Goal: Task Accomplishment & Management: Use online tool/utility

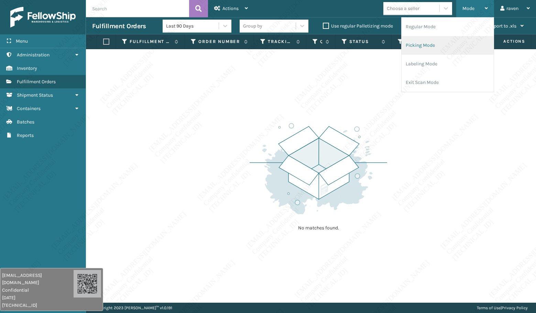
click at [409, 43] on li "Picking Mode" at bounding box center [448, 45] width 92 height 19
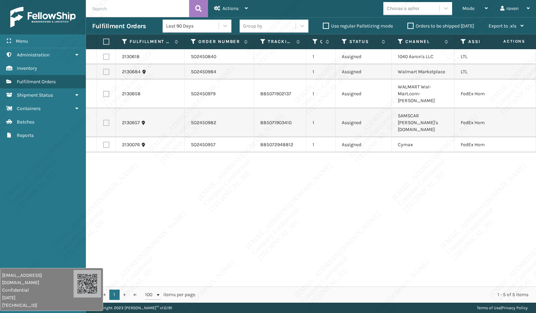
click at [372, 251] on div "2130618 SO2450840 1 Assigned 1040 [PERSON_NAME]'s LLC LTL 2130684 SO2450984 1 A…" at bounding box center [311, 167] width 450 height 237
click at [464, 190] on div "2130618 SO2450840 1 Assigned 1040 [PERSON_NAME]'s LLC LTL 2130684 SO2450984 1 A…" at bounding box center [311, 167] width 450 height 237
click at [462, 43] on icon at bounding box center [464, 42] width 6 height 6
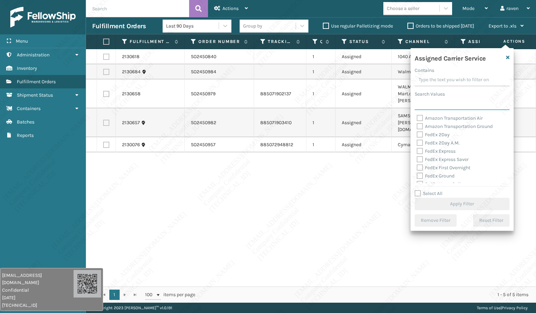
click at [434, 100] on input "Search Values" at bounding box center [462, 104] width 95 height 12
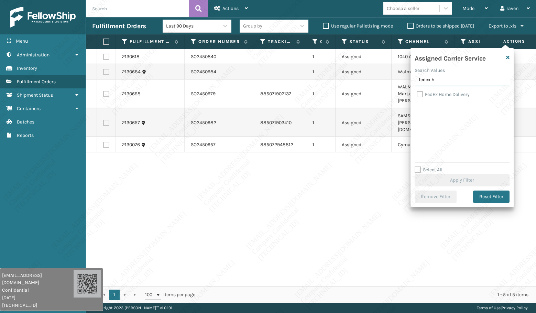
type input "fedex h"
click at [445, 94] on label "FedEx Home Delivery" at bounding box center [443, 94] width 53 height 6
click at [417, 94] on input "FedEx Home Delivery" at bounding box center [417, 92] width 0 height 4
checkbox input "true"
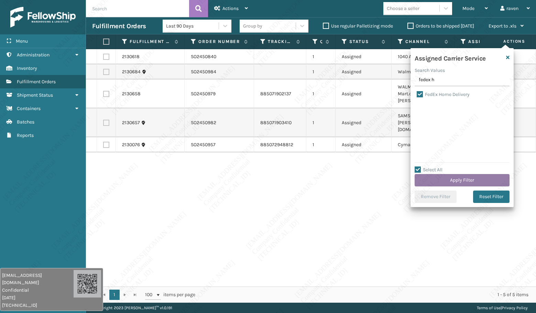
click at [460, 179] on button "Apply Filter" at bounding box center [462, 180] width 95 height 12
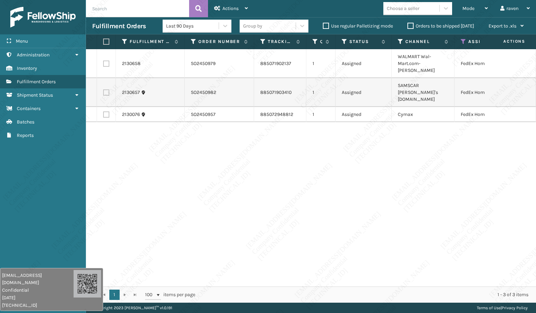
click at [106, 42] on label at bounding box center [105, 42] width 4 height 6
click at [103, 42] on input "checkbox" at bounding box center [103, 42] width 0 height 4
checkbox input "true"
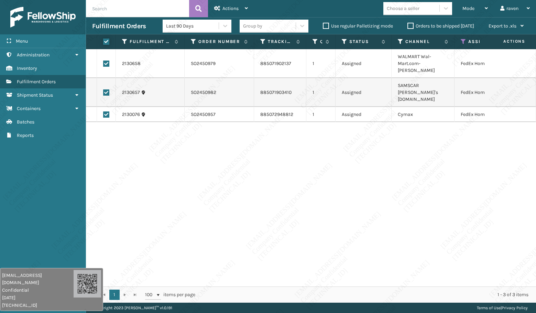
checkbox input "true"
drag, startPoint x: 464, startPoint y: 184, endPoint x: 469, endPoint y: 198, distance: 14.6
click at [464, 184] on div "2130658 SO2450979 885071902137 1 Assigned WALMART Wal-Mart.com-[PERSON_NAME] Fe…" at bounding box center [311, 167] width 450 height 237
click at [232, 10] on span "Actions" at bounding box center [230, 9] width 16 height 6
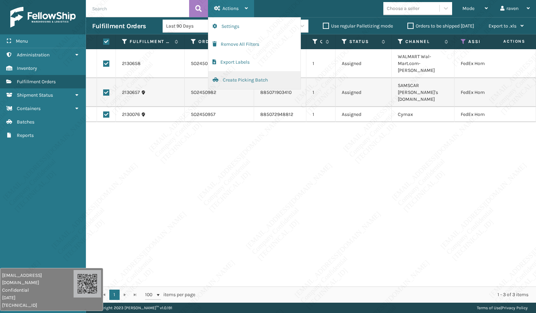
click at [242, 80] on button "Create Picking Batch" at bounding box center [254, 80] width 92 height 18
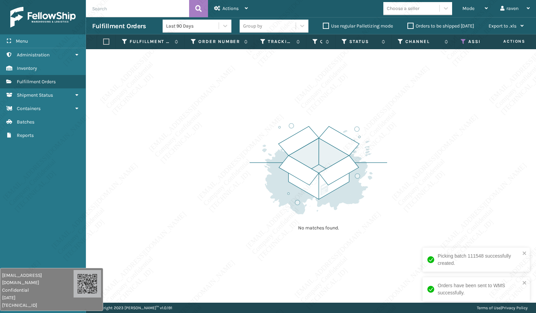
click at [464, 39] on icon at bounding box center [464, 42] width 6 height 6
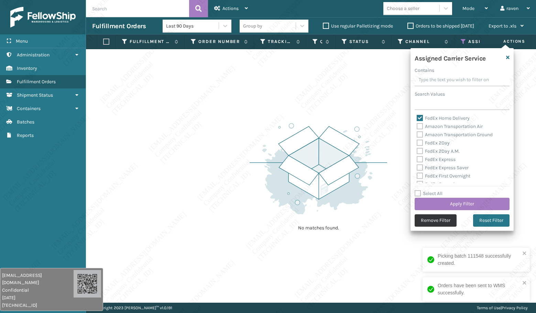
click at [444, 216] on button "Remove Filter" at bounding box center [436, 220] width 42 height 12
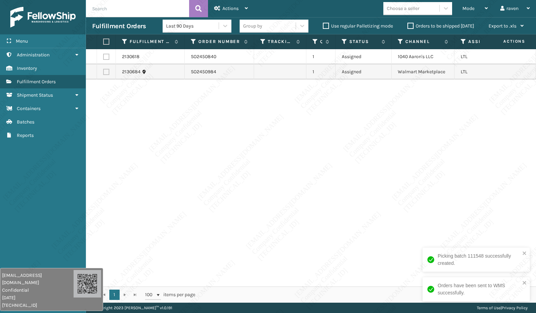
click at [381, 122] on div "2130618 SO2450840 1 Assigned 1040 [PERSON_NAME]'s LLC LTL 2130684 SO2450984 1 A…" at bounding box center [311, 167] width 450 height 237
drag, startPoint x: 428, startPoint y: 57, endPoint x: 402, endPoint y: 58, distance: 26.5
click at [403, 56] on td "1040 Aaron's LLC" at bounding box center [423, 56] width 63 height 15
drag, startPoint x: 333, startPoint y: 146, endPoint x: 302, endPoint y: 137, distance: 32.0
click at [331, 146] on div "2130618 SO2450840 1 Assigned 1040 [PERSON_NAME]'s LLC LTL 2130684 SO2450984 1 A…" at bounding box center [311, 167] width 450 height 237
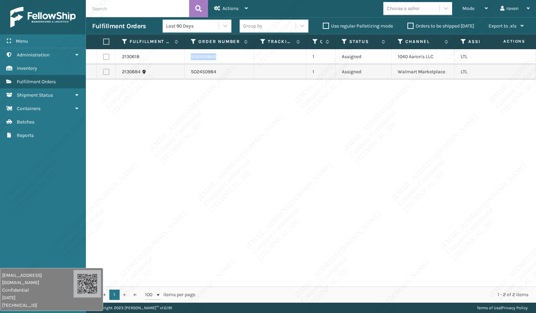
copy td "SO2450840"
drag, startPoint x: 205, startPoint y: 55, endPoint x: 188, endPoint y: 53, distance: 16.6
click at [188, 53] on td "SO2450840" at bounding box center [219, 56] width 69 height 15
drag, startPoint x: 204, startPoint y: 126, endPoint x: 173, endPoint y: 108, distance: 36.1
click at [203, 123] on div "2130618 SO2450840 1 Assigned 1040 [PERSON_NAME]'s LLC LTL 2130684 SO2450984 1 A…" at bounding box center [311, 167] width 450 height 237
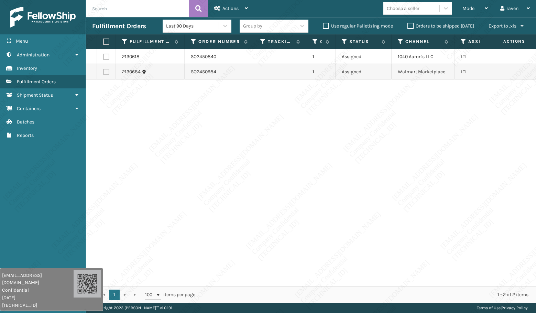
click at [108, 57] on label at bounding box center [106, 57] width 6 height 6
click at [103, 57] on input "checkbox" at bounding box center [103, 56] width 0 height 4
checkbox input "true"
click at [228, 4] on div "Actions" at bounding box center [231, 8] width 34 height 17
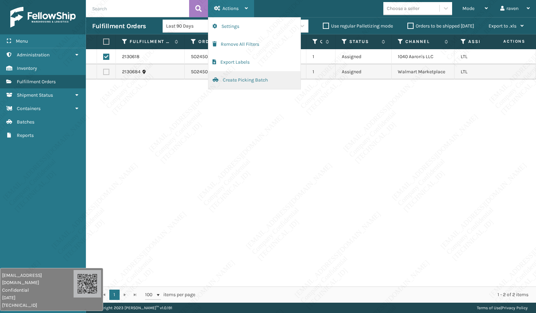
click at [240, 79] on button "Create Picking Batch" at bounding box center [254, 80] width 92 height 18
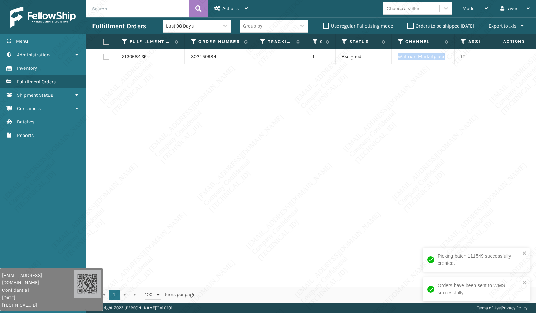
drag, startPoint x: 433, startPoint y: 56, endPoint x: 395, endPoint y: 55, distance: 37.9
click at [395, 55] on td "Walmart Marketplace" at bounding box center [423, 56] width 63 height 15
copy td "Walmart Marketplace"
click at [105, 41] on label at bounding box center [105, 42] width 4 height 6
click at [103, 41] on input "checkbox" at bounding box center [103, 42] width 0 height 4
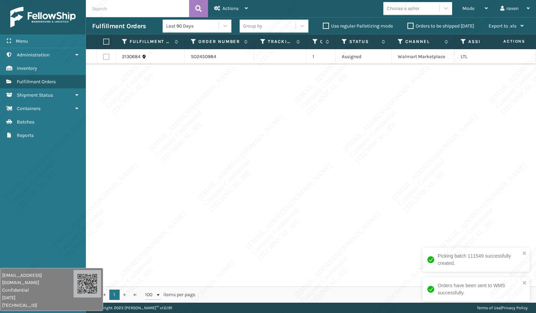
checkbox input "true"
click at [237, 12] on div "Actions" at bounding box center [231, 8] width 34 height 17
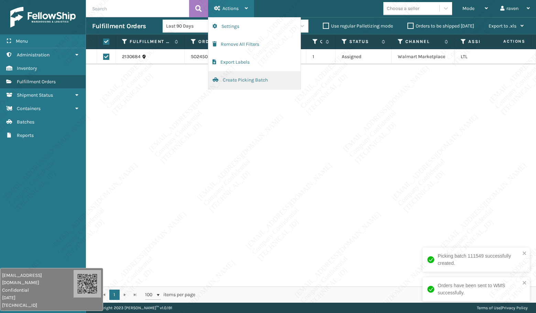
click at [232, 83] on button "Create Picking Batch" at bounding box center [254, 80] width 92 height 18
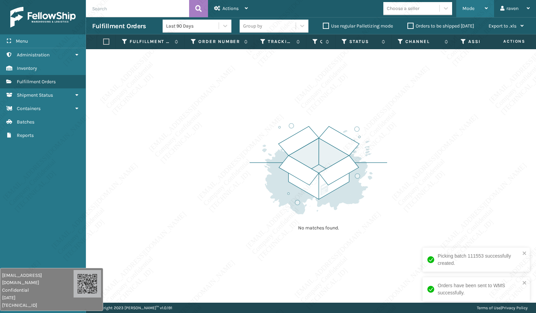
click at [465, 5] on div "Mode" at bounding box center [474, 8] width 25 height 17
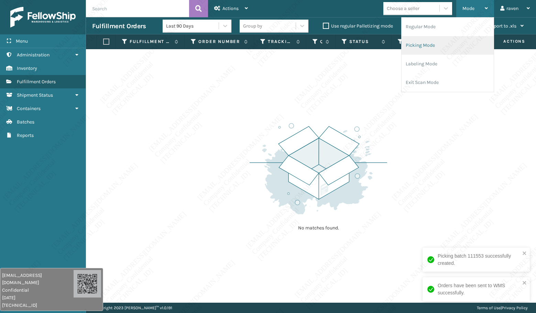
click at [442, 50] on li "Picking Mode" at bounding box center [448, 45] width 92 height 19
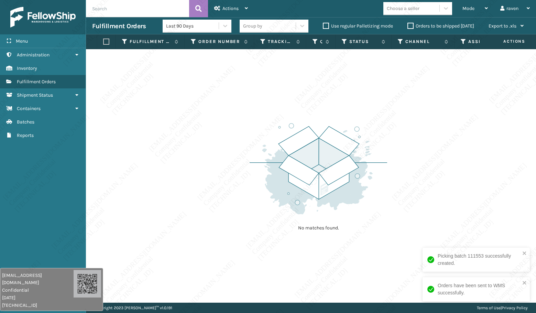
drag, startPoint x: 457, startPoint y: 162, endPoint x: 480, endPoint y: 182, distance: 31.2
click at [458, 162] on div "No matches found." at bounding box center [311, 175] width 450 height 253
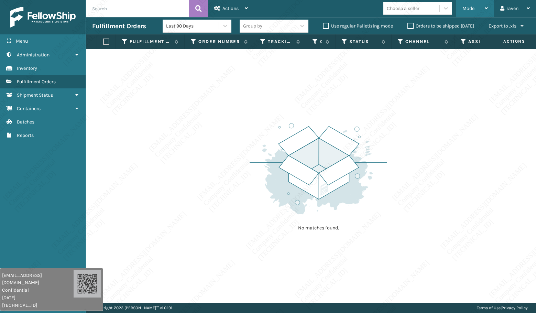
click at [471, 11] on span "Mode" at bounding box center [468, 9] width 12 height 6
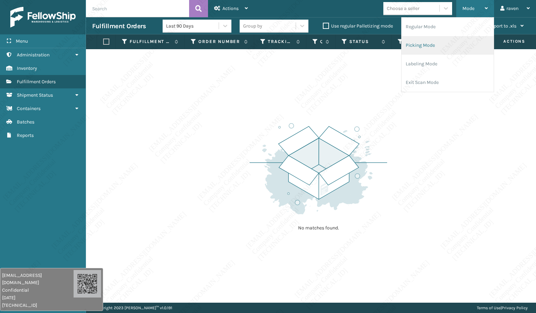
click at [436, 42] on li "Picking Mode" at bounding box center [448, 45] width 92 height 19
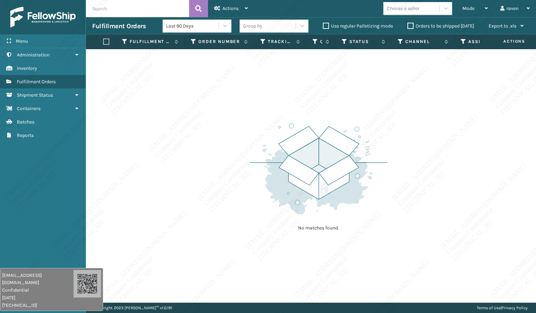
click at [419, 113] on div "No matches found." at bounding box center [311, 175] width 450 height 253
click at [170, 129] on div "No matches found." at bounding box center [311, 175] width 450 height 253
click at [123, 280] on div "No matches found." at bounding box center [311, 175] width 450 height 253
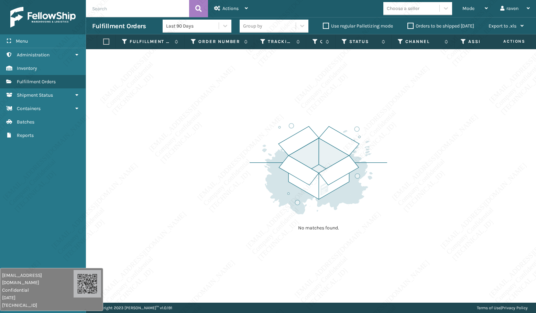
click at [123, 283] on div "No matches found." at bounding box center [311, 175] width 450 height 253
drag, startPoint x: 122, startPoint y: 283, endPoint x: 117, endPoint y: 287, distance: 7.1
click at [120, 286] on div "No matches found." at bounding box center [311, 175] width 450 height 253
click at [116, 288] on div "No matches found." at bounding box center [311, 175] width 450 height 253
click at [116, 289] on div "No matches found." at bounding box center [311, 175] width 450 height 253
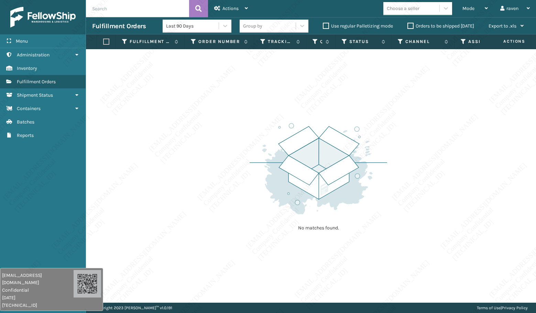
click at [116, 289] on div "No matches found." at bounding box center [311, 175] width 450 height 253
click at [117, 291] on div "No matches found." at bounding box center [311, 175] width 450 height 253
click at [120, 294] on div "No matches found." at bounding box center [311, 175] width 450 height 253
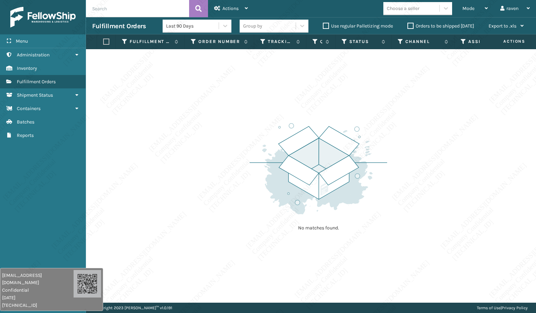
click at [120, 295] on div "No matches found." at bounding box center [311, 175] width 450 height 253
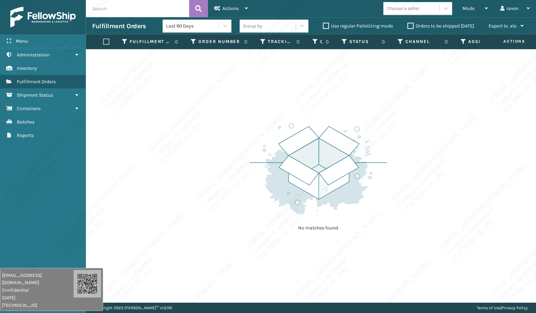
click at [120, 295] on div "No matches found." at bounding box center [311, 175] width 450 height 253
click at [123, 299] on div "No matches found." at bounding box center [311, 175] width 450 height 253
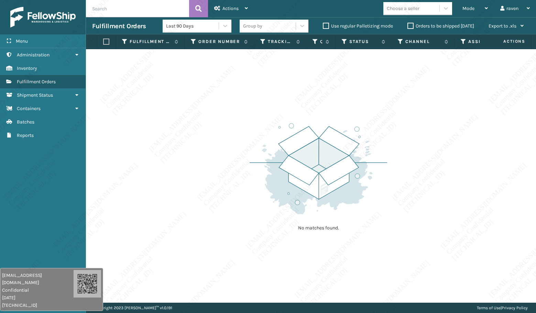
scroll to position [0, 0]
click at [123, 297] on div "No matches found." at bounding box center [311, 175] width 450 height 253
click at [473, 8] on span "Mode" at bounding box center [468, 9] width 12 height 6
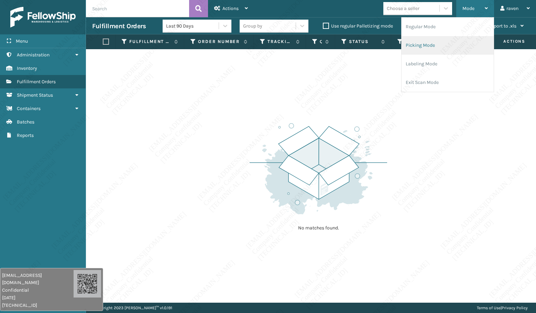
click at [451, 46] on li "Picking Mode" at bounding box center [448, 45] width 92 height 19
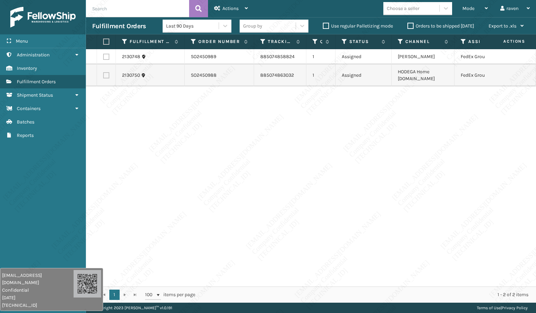
click at [427, 159] on div "2130748 SO2450989 885074858824 1 Assigned Ashley Furniture FedEx Ground 2130750…" at bounding box center [311, 167] width 450 height 237
click at [505, 164] on div "2130748 SO2450989 885074858824 1 Assigned Ashley Furniture FedEx Ground 2130750…" at bounding box center [311, 167] width 450 height 237
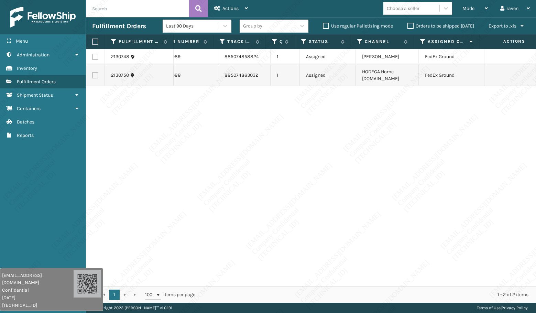
scroll to position [0, 0]
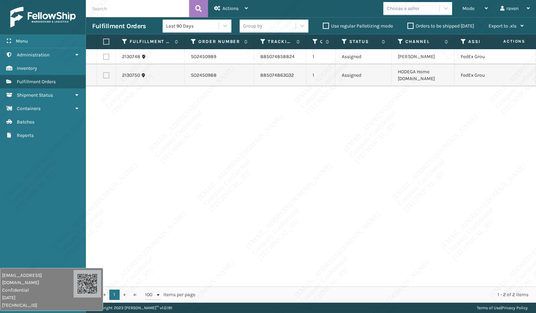
click at [104, 40] on label at bounding box center [105, 42] width 4 height 6
click at [103, 40] on input "checkbox" at bounding box center [103, 42] width 0 height 4
checkbox input "true"
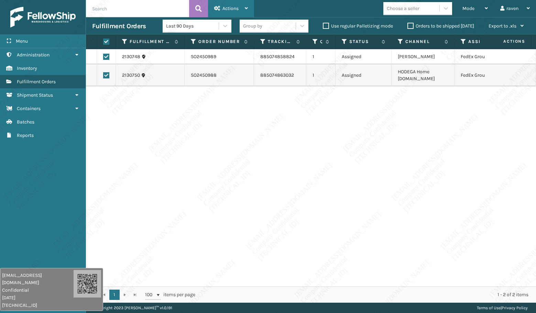
click at [231, 8] on span "Actions" at bounding box center [230, 9] width 16 height 6
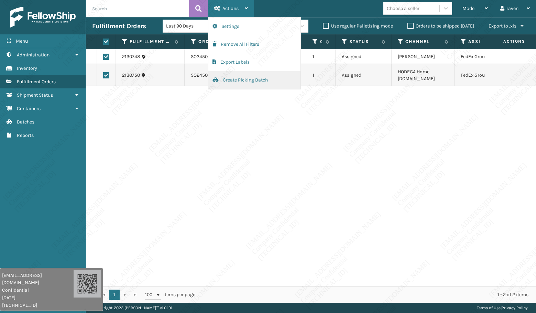
click at [239, 81] on button "Create Picking Batch" at bounding box center [254, 80] width 92 height 18
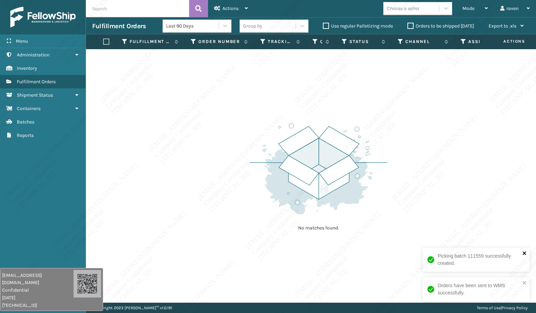
click at [524, 252] on icon "close" at bounding box center [524, 253] width 5 height 6
click at [525, 284] on icon "close" at bounding box center [524, 283] width 5 height 6
click at [252, 149] on img at bounding box center [319, 168] width 138 height 95
drag, startPoint x: 257, startPoint y: 161, endPoint x: 266, endPoint y: 156, distance: 10.0
click at [258, 160] on img at bounding box center [319, 168] width 138 height 95
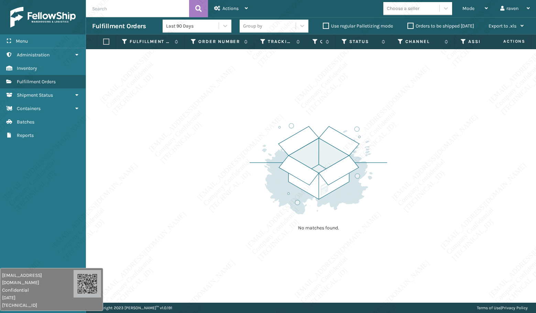
click at [313, 218] on div "No matches found." at bounding box center [319, 176] width 138 height 127
click at [293, 209] on img at bounding box center [319, 168] width 138 height 95
click at [289, 206] on img at bounding box center [319, 168] width 138 height 95
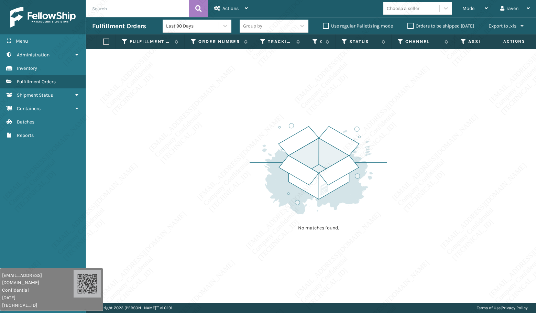
click at [289, 206] on img at bounding box center [319, 168] width 138 height 95
click at [290, 206] on img at bounding box center [319, 168] width 138 height 95
click at [293, 205] on img at bounding box center [319, 168] width 138 height 95
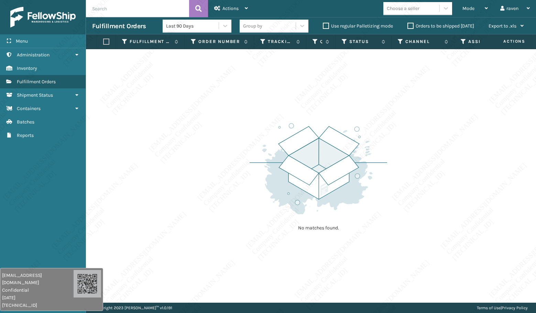
click at [293, 205] on img at bounding box center [319, 168] width 138 height 95
click at [294, 207] on img at bounding box center [319, 168] width 138 height 95
click at [281, 200] on img at bounding box center [319, 168] width 138 height 95
click at [281, 199] on img at bounding box center [319, 168] width 138 height 95
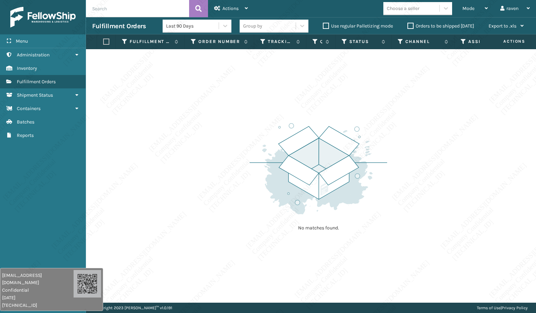
click at [281, 199] on img at bounding box center [319, 168] width 138 height 95
click at [282, 202] on img at bounding box center [319, 168] width 138 height 95
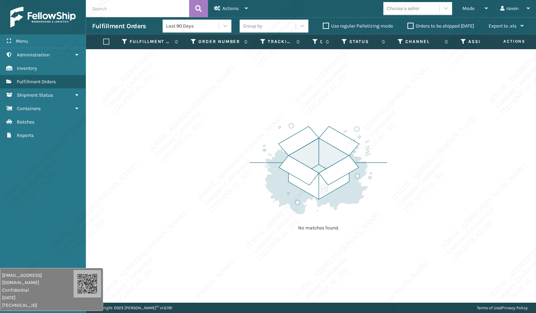
click at [281, 221] on div "No matches found." at bounding box center [319, 176] width 138 height 127
click at [229, 206] on div "No matches found." at bounding box center [311, 175] width 450 height 253
click at [226, 170] on div "No matches found." at bounding box center [311, 175] width 450 height 253
click at [228, 171] on div "No matches found." at bounding box center [311, 175] width 450 height 253
click at [248, 151] on div "No matches found." at bounding box center [311, 175] width 450 height 253
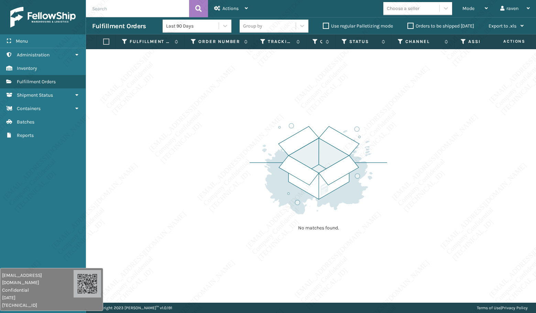
click at [248, 151] on div "No matches found." at bounding box center [311, 175] width 450 height 253
click at [244, 147] on div "No matches found." at bounding box center [311, 175] width 450 height 253
click at [214, 131] on div "No matches found." at bounding box center [311, 175] width 450 height 253
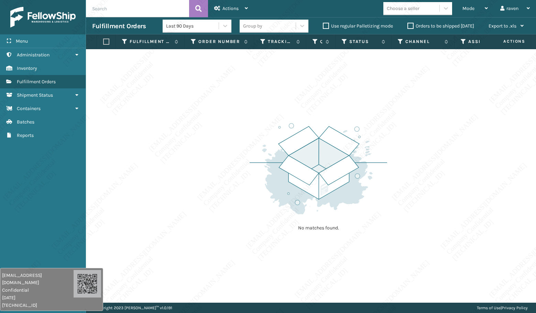
click at [214, 131] on div "No matches found." at bounding box center [311, 175] width 450 height 253
click at [215, 131] on div "No matches found." at bounding box center [311, 175] width 450 height 253
click at [216, 130] on div "No matches found." at bounding box center [311, 175] width 450 height 253
click at [216, 129] on div "No matches found." at bounding box center [311, 175] width 450 height 253
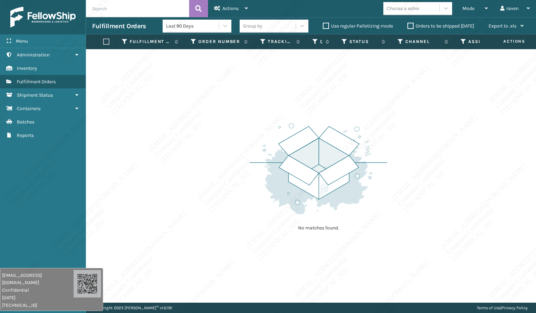
click at [227, 130] on div "No matches found." at bounding box center [311, 175] width 450 height 253
click at [225, 128] on div "No matches found." at bounding box center [311, 175] width 450 height 253
click at [226, 134] on div "No matches found." at bounding box center [311, 175] width 450 height 253
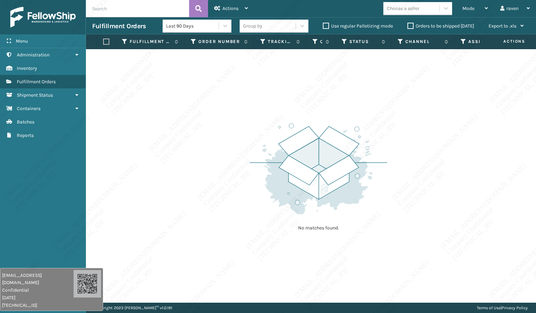
click at [226, 134] on div "No matches found." at bounding box center [311, 175] width 450 height 253
click at [225, 131] on div "No matches found." at bounding box center [311, 175] width 450 height 253
click at [225, 132] on div "No matches found." at bounding box center [311, 175] width 450 height 253
click at [231, 136] on div "No matches found." at bounding box center [311, 175] width 450 height 253
click at [235, 139] on div "No matches found." at bounding box center [311, 175] width 450 height 253
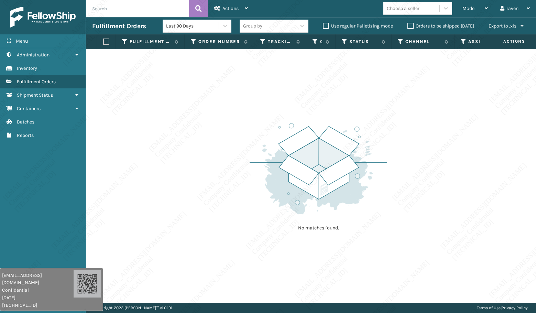
click at [235, 139] on div "No matches found." at bounding box center [311, 175] width 450 height 253
click at [234, 139] on div "No matches found." at bounding box center [311, 175] width 450 height 253
click at [233, 138] on div "No matches found." at bounding box center [311, 175] width 450 height 253
click at [233, 145] on div "No matches found." at bounding box center [311, 175] width 450 height 253
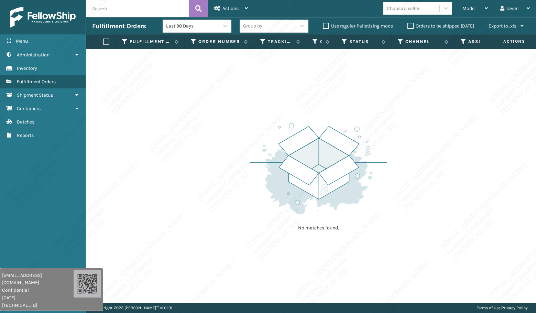
drag, startPoint x: 234, startPoint y: 145, endPoint x: 236, endPoint y: 150, distance: 5.2
click at [236, 150] on div "No matches found." at bounding box center [311, 175] width 450 height 253
click at [306, 242] on div "No matches found." at bounding box center [311, 175] width 450 height 253
click at [313, 246] on div "No matches found." at bounding box center [311, 175] width 450 height 253
click at [316, 252] on div "No matches found." at bounding box center [311, 175] width 450 height 253
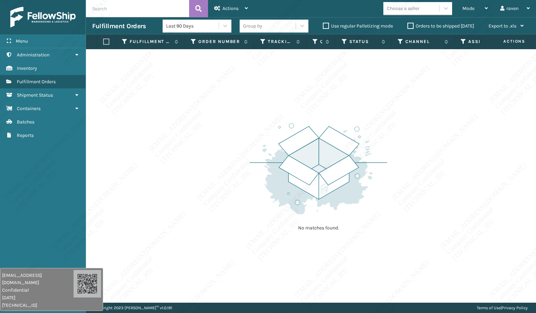
click at [316, 252] on div "No matches found." at bounding box center [311, 175] width 450 height 253
click at [317, 253] on div "No matches found." at bounding box center [311, 175] width 450 height 253
drag, startPoint x: 317, startPoint y: 253, endPoint x: 336, endPoint y: 263, distance: 22.0
drag, startPoint x: 412, startPoint y: 147, endPoint x: 457, endPoint y: 67, distance: 91.3
click at [420, 143] on div "No matches found." at bounding box center [311, 175] width 450 height 253
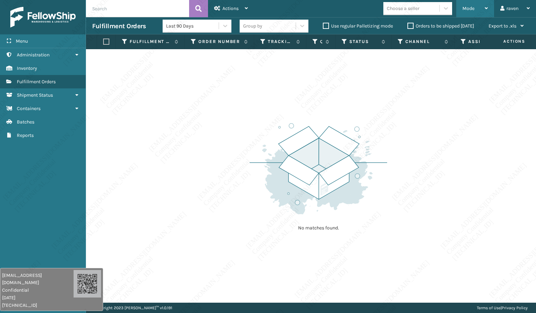
click at [468, 4] on div "Mode" at bounding box center [474, 8] width 25 height 17
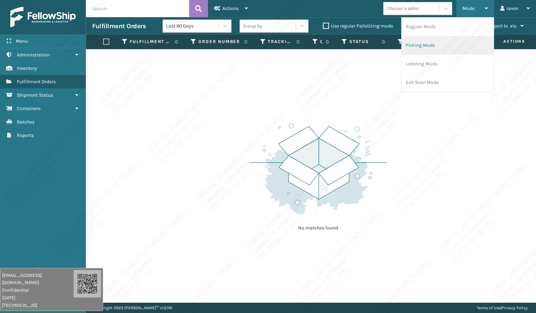
click at [429, 45] on li "Picking Mode" at bounding box center [448, 45] width 92 height 19
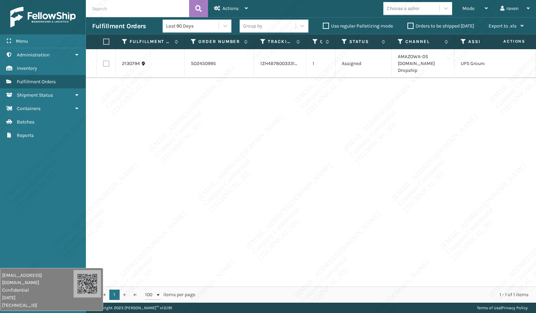
click at [107, 43] on label at bounding box center [105, 42] width 4 height 6
click at [103, 43] on input "checkbox" at bounding box center [103, 42] width 0 height 4
checkbox input "true"
click at [223, 9] on span "Actions" at bounding box center [230, 9] width 16 height 6
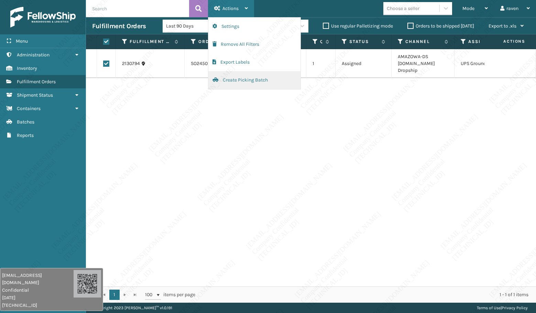
click at [247, 81] on button "Create Picking Batch" at bounding box center [254, 80] width 92 height 18
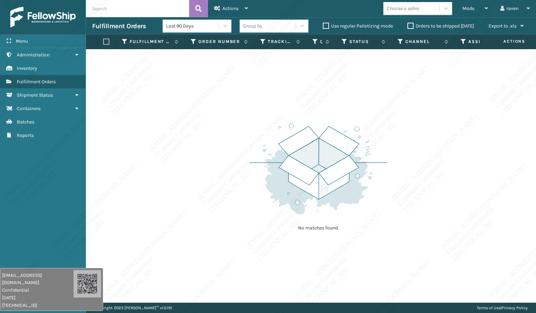
drag, startPoint x: 203, startPoint y: 131, endPoint x: 201, endPoint y: 123, distance: 8.1
click at [203, 126] on div "No matches found." at bounding box center [311, 175] width 450 height 253
click at [220, 141] on div "No matches found." at bounding box center [311, 175] width 450 height 253
drag, startPoint x: 229, startPoint y: 126, endPoint x: 223, endPoint y: 103, distance: 23.5
click at [229, 112] on div "No matches found." at bounding box center [311, 175] width 450 height 253
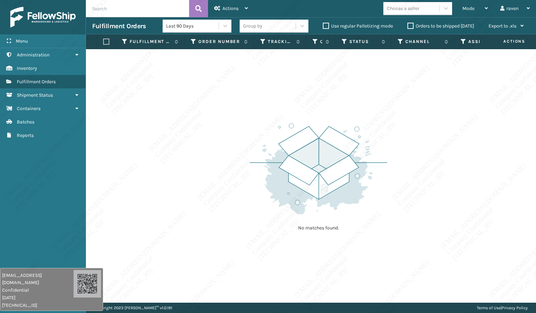
click at [220, 111] on div "No matches found." at bounding box center [311, 175] width 450 height 253
click at [223, 117] on div "No matches found." at bounding box center [311, 175] width 450 height 253
click at [225, 117] on div "No matches found." at bounding box center [311, 175] width 450 height 253
click at [226, 118] on div "No matches found." at bounding box center [311, 175] width 450 height 253
click at [225, 119] on div "No matches found." at bounding box center [311, 175] width 450 height 253
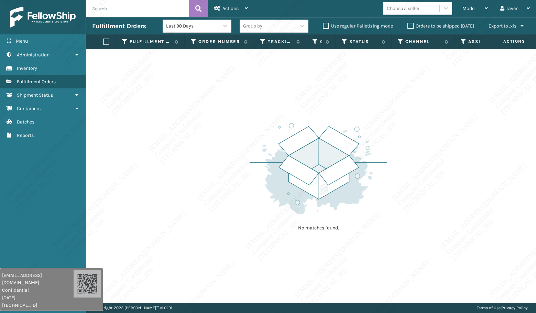
click at [223, 121] on div "No matches found." at bounding box center [311, 175] width 450 height 253
click at [422, 232] on div "No matches found." at bounding box center [311, 175] width 450 height 253
drag, startPoint x: 422, startPoint y: 232, endPoint x: 425, endPoint y: 236, distance: 4.9
click at [425, 236] on div "No matches found." at bounding box center [311, 175] width 450 height 253
drag, startPoint x: 439, startPoint y: 222, endPoint x: 443, endPoint y: 223, distance: 4.0
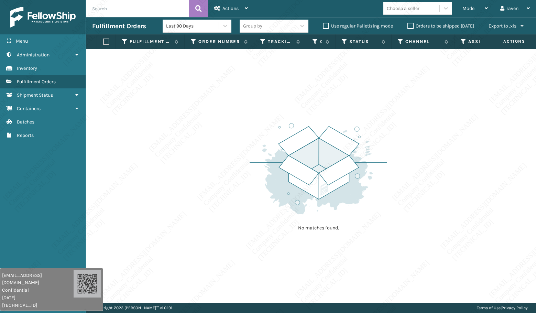
click at [440, 223] on div "No matches found." at bounding box center [311, 175] width 450 height 253
click at [440, 235] on div "No matches found." at bounding box center [311, 175] width 450 height 253
click at [439, 234] on div "No matches found." at bounding box center [311, 175] width 450 height 253
click at [456, 260] on div "No matches found." at bounding box center [311, 175] width 450 height 253
click at [387, 220] on div "No matches found." at bounding box center [319, 176] width 138 height 127
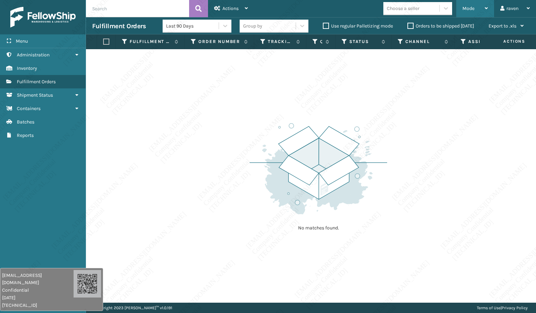
drag, startPoint x: 467, startPoint y: 10, endPoint x: 451, endPoint y: 34, distance: 28.5
click at [467, 10] on span "Mode" at bounding box center [468, 9] width 12 height 6
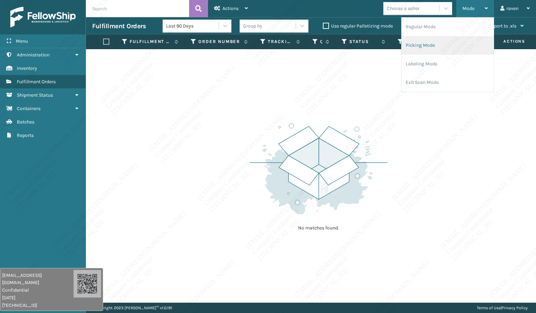
click at [435, 41] on li "Picking Mode" at bounding box center [448, 45] width 92 height 19
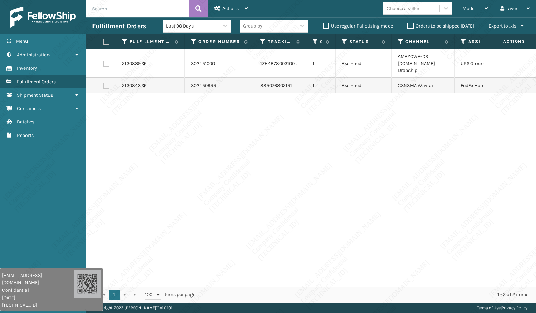
drag, startPoint x: 446, startPoint y: 114, endPoint x: 462, endPoint y: 163, distance: 51.6
click at [446, 118] on div "2130839 SO2451000 1ZH4B7800310035484 1 Assigned AMAZOWA-DS [DOMAIN_NAME] Dropsh…" at bounding box center [311, 167] width 450 height 237
click at [109, 61] on label at bounding box center [106, 64] width 6 height 6
click at [103, 61] on input "checkbox" at bounding box center [103, 63] width 0 height 4
checkbox input "true"
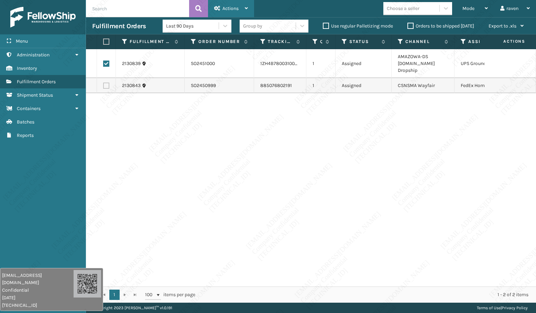
click at [222, 7] on span "Actions" at bounding box center [230, 9] width 16 height 6
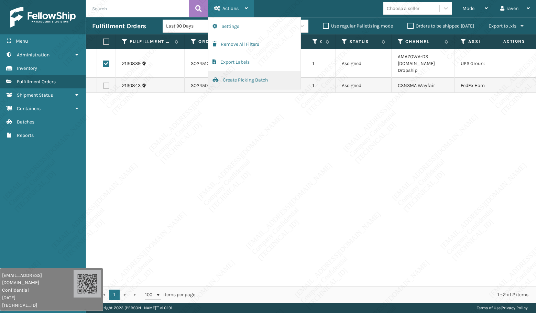
click at [225, 79] on button "Create Picking Batch" at bounding box center [254, 80] width 92 height 18
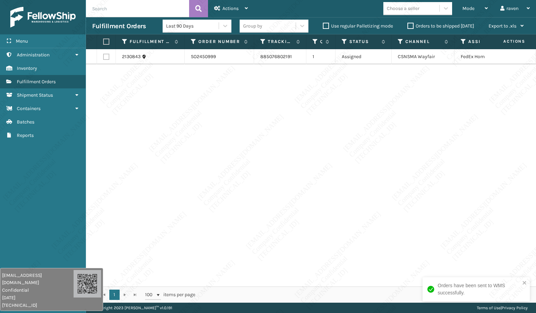
click at [106, 45] on th at bounding box center [106, 41] width 19 height 15
click at [106, 43] on label at bounding box center [105, 42] width 4 height 6
click at [103, 43] on input "checkbox" at bounding box center [103, 42] width 0 height 4
checkbox input "true"
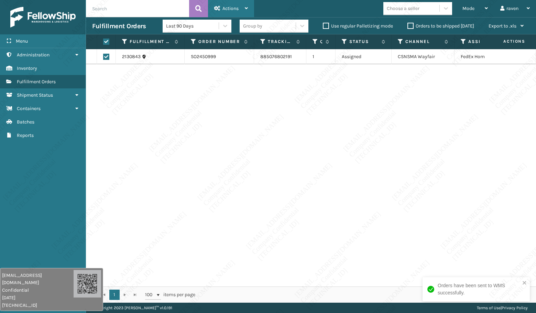
click at [228, 10] on span "Actions" at bounding box center [230, 9] width 16 height 6
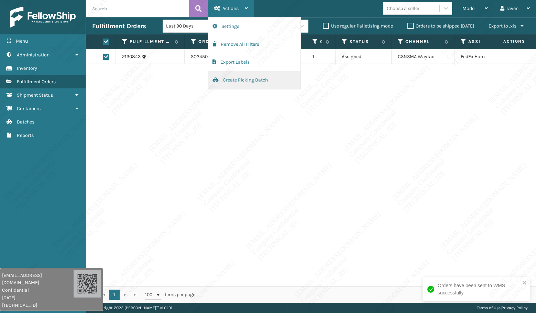
click at [237, 81] on button "Create Picking Batch" at bounding box center [254, 80] width 92 height 18
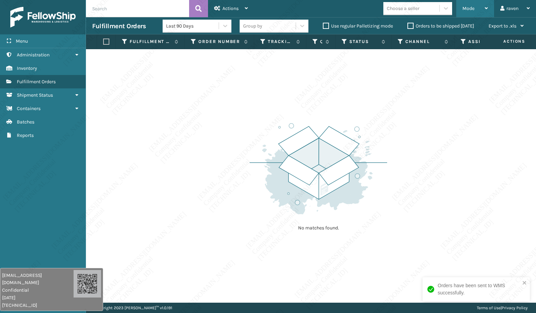
click at [465, 6] on span "Mode" at bounding box center [468, 9] width 12 height 6
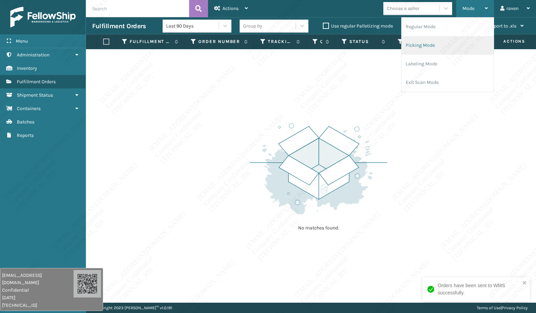
click at [439, 49] on li "Picking Mode" at bounding box center [448, 45] width 92 height 19
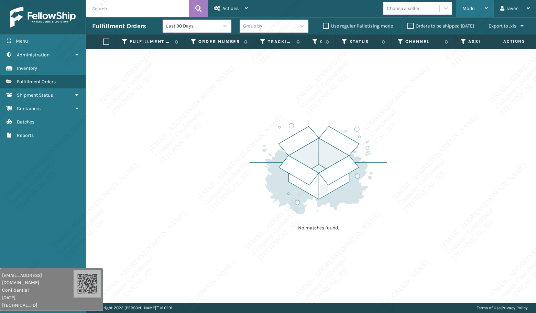
click at [472, 12] on div "Mode" at bounding box center [474, 8] width 25 height 17
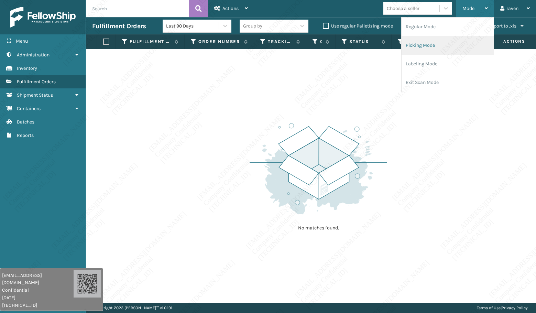
click at [423, 44] on li "Picking Mode" at bounding box center [448, 45] width 92 height 19
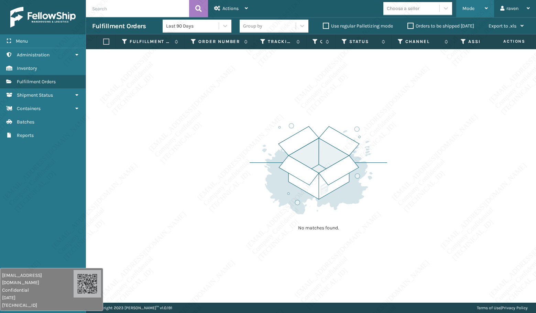
click at [470, 12] on div "Mode" at bounding box center [474, 8] width 25 height 17
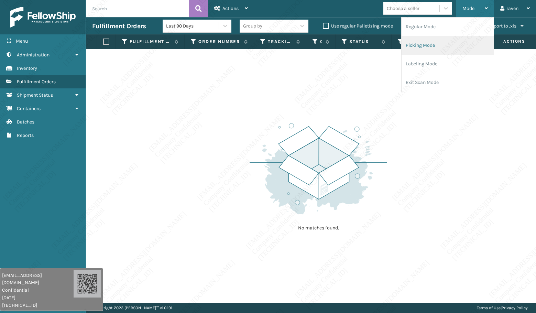
click at [450, 49] on li "Picking Mode" at bounding box center [448, 45] width 92 height 19
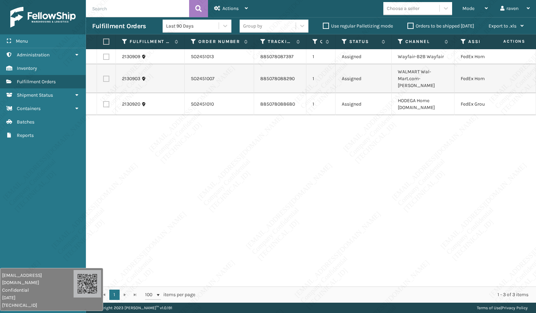
click at [108, 101] on label at bounding box center [106, 104] width 6 height 6
click at [103, 101] on input "checkbox" at bounding box center [103, 103] width 0 height 4
checkbox input "true"
click at [230, 9] on span "Actions" at bounding box center [230, 9] width 16 height 6
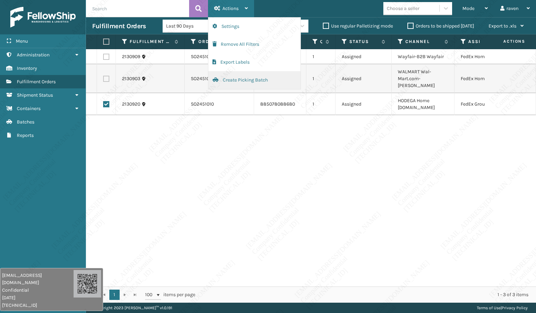
click at [228, 82] on button "Create Picking Batch" at bounding box center [254, 80] width 92 height 18
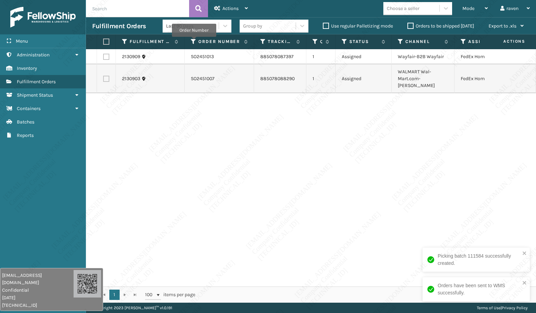
click at [347, 142] on div "2130909 SO2451013 885078087397 1 Assigned Wayfair-B2B Wayfair FedEx Home Delive…" at bounding box center [311, 167] width 450 height 237
click at [105, 41] on label at bounding box center [105, 42] width 4 height 6
click at [103, 41] on input "checkbox" at bounding box center [103, 42] width 0 height 4
checkbox input "true"
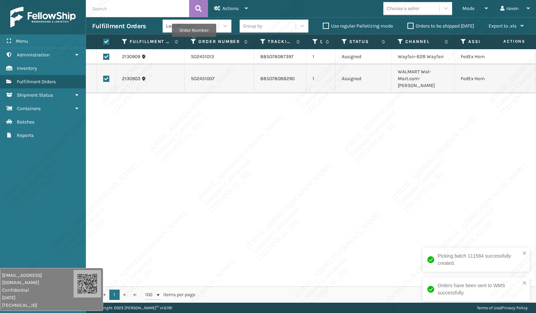
checkbox input "true"
click at [232, 13] on div "Actions" at bounding box center [231, 8] width 34 height 17
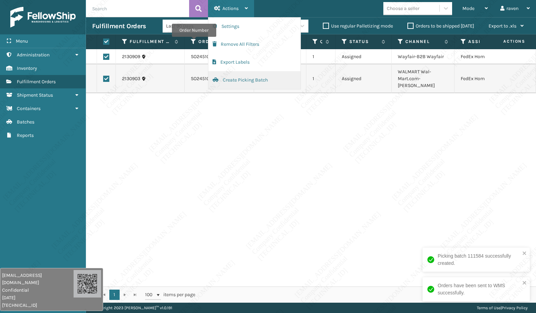
click at [244, 81] on button "Create Picking Batch" at bounding box center [254, 80] width 92 height 18
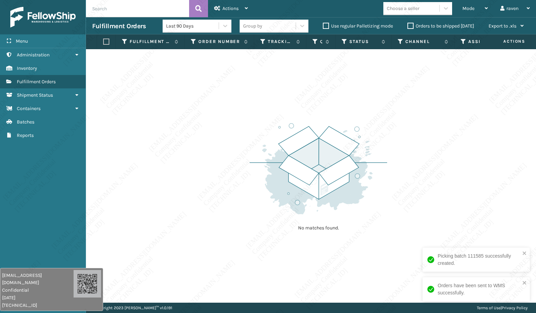
click at [221, 138] on div "No matches found." at bounding box center [311, 175] width 450 height 253
drag, startPoint x: 471, startPoint y: 4, endPoint x: 449, endPoint y: 29, distance: 32.2
click at [470, 8] on div "Mode" at bounding box center [474, 8] width 25 height 17
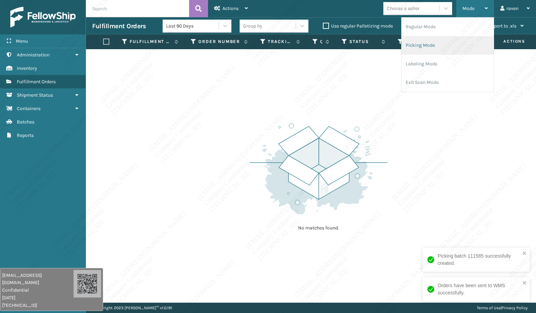
click at [432, 40] on li "Picking Mode" at bounding box center [448, 45] width 92 height 19
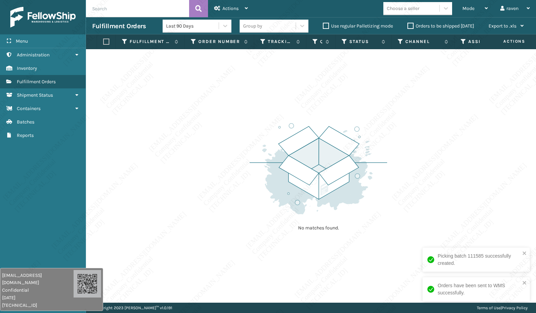
click at [296, 138] on img at bounding box center [319, 168] width 138 height 95
drag, startPoint x: 398, startPoint y: 147, endPoint x: 402, endPoint y: 146, distance: 3.8
click at [401, 147] on div "No matches found." at bounding box center [311, 175] width 450 height 253
click at [243, 200] on div "No matches found." at bounding box center [311, 175] width 450 height 253
click at [353, 241] on div "No matches found." at bounding box center [311, 175] width 450 height 253
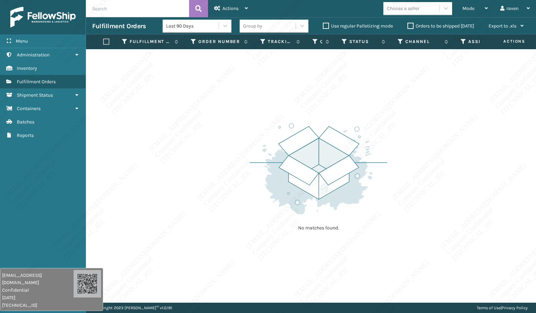
click at [332, 237] on div "No matches found." at bounding box center [319, 176] width 138 height 127
click at [397, 256] on div "No matches found." at bounding box center [311, 175] width 450 height 253
drag, startPoint x: 281, startPoint y: 230, endPoint x: 283, endPoint y: 224, distance: 6.1
click at [282, 229] on p "No matches found." at bounding box center [318, 228] width 86 height 7
click at [241, 207] on div "No matches found." at bounding box center [311, 175] width 450 height 253
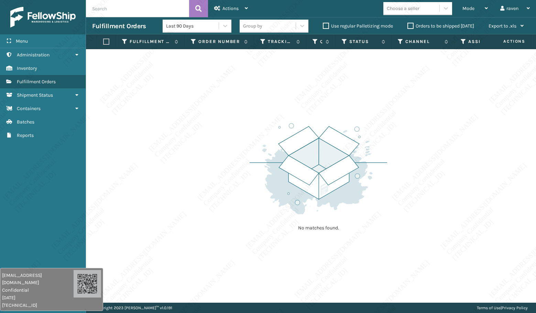
click at [241, 208] on div "No matches found." at bounding box center [311, 175] width 450 height 253
click at [241, 215] on div "No matches found." at bounding box center [311, 175] width 450 height 253
click at [206, 214] on div "No matches found." at bounding box center [311, 175] width 450 height 253
drag, startPoint x: 207, startPoint y: 213, endPoint x: 210, endPoint y: 201, distance: 12.5
click at [210, 203] on div "No matches found." at bounding box center [311, 175] width 450 height 253
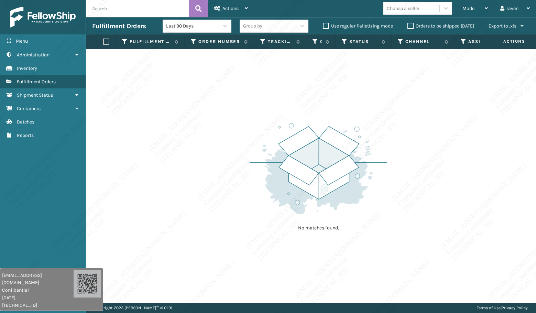
click at [210, 201] on div "No matches found." at bounding box center [311, 175] width 450 height 253
click at [219, 167] on div "No matches found." at bounding box center [311, 175] width 450 height 253
click at [471, 10] on span "Mode" at bounding box center [468, 9] width 12 height 6
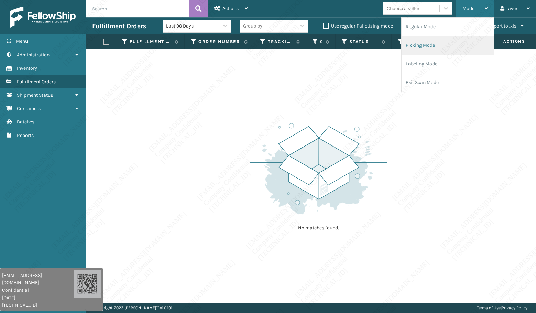
click at [426, 46] on li "Picking Mode" at bounding box center [448, 45] width 92 height 19
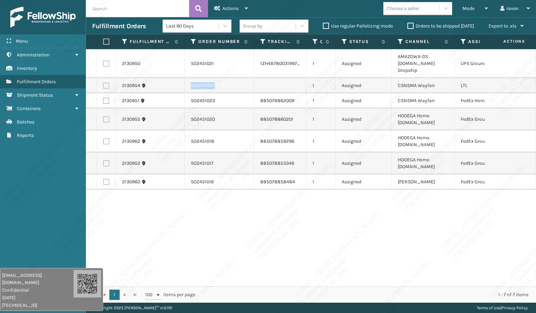
drag, startPoint x: 220, startPoint y: 79, endPoint x: 188, endPoint y: 79, distance: 31.6
click at [188, 79] on td "SO2451024" at bounding box center [219, 85] width 69 height 15
click at [262, 230] on div "2130950 SO2451021 1ZH4B7800319974097 1 Assigned AMAZOWA-DS [DOMAIN_NAME] Dropsh…" at bounding box center [311, 167] width 450 height 237
copy td "SO2451024"
drag, startPoint x: 225, startPoint y: 80, endPoint x: 188, endPoint y: 81, distance: 36.1
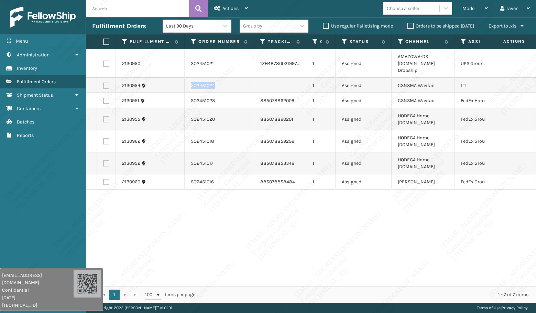
click at [188, 81] on td "SO2451024" at bounding box center [219, 85] width 69 height 15
click at [106, 83] on label at bounding box center [106, 86] width 6 height 6
click at [103, 83] on input "checkbox" at bounding box center [103, 85] width 0 height 4
checkbox input "true"
click at [236, 6] on span "Actions" at bounding box center [230, 9] width 16 height 6
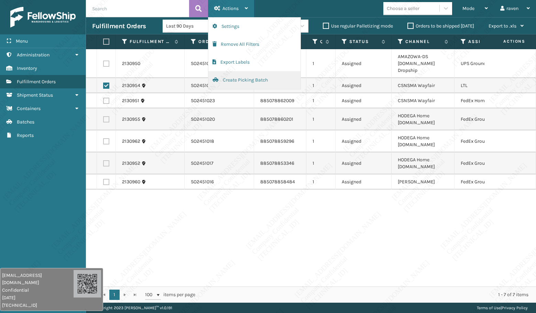
click at [232, 79] on button "Create Picking Batch" at bounding box center [254, 80] width 92 height 18
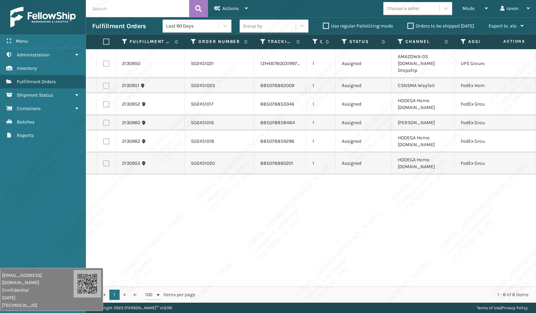
drag, startPoint x: 360, startPoint y: 229, endPoint x: 359, endPoint y: 225, distance: 4.6
click at [360, 228] on div "2130950 SO2451021 1ZH4B7800319974097 1 Assigned AMAZOWA-DS [DOMAIN_NAME] Dropsh…" at bounding box center [311, 167] width 450 height 237
click at [412, 243] on div "2130950 SO2451021 1ZH4B7800319974097 1 Assigned AMAZOWA-DS [DOMAIN_NAME] Dropsh…" at bounding box center [311, 167] width 450 height 237
drag, startPoint x: 403, startPoint y: 245, endPoint x: 468, endPoint y: 57, distance: 198.7
click at [404, 242] on div "2130950 SO2451021 1ZH4B7800319974097 1 Assigned AMAZOWA-DS [DOMAIN_NAME] Dropsh…" at bounding box center [311, 167] width 450 height 237
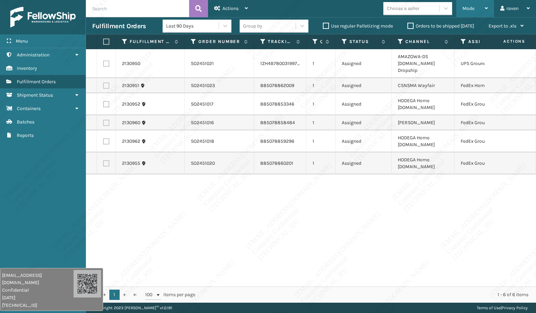
click at [474, 6] on div "Mode" at bounding box center [474, 8] width 25 height 17
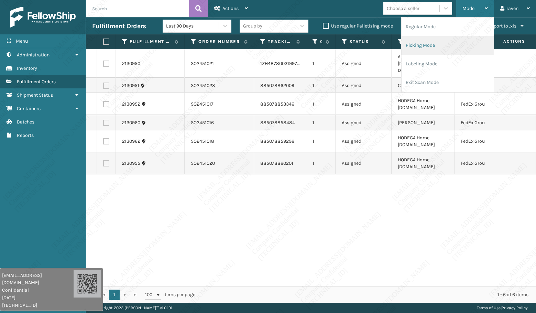
click at [446, 48] on li "Picking Mode" at bounding box center [448, 45] width 92 height 19
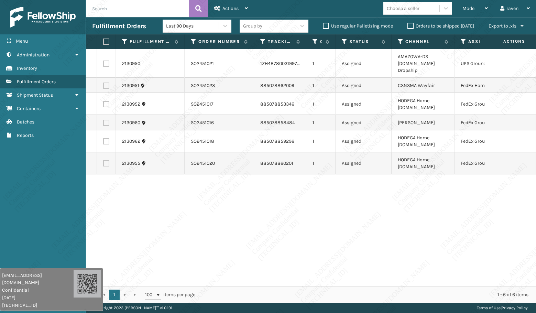
click at [412, 215] on div "2130950 SO2451021 1ZH4B7800319974097 1 Assigned AMAZOWA-DS [DOMAIN_NAME] Dropsh…" at bounding box center [311, 167] width 450 height 237
drag, startPoint x: 237, startPoint y: 247, endPoint x: 246, endPoint y: 250, distance: 9.1
click at [237, 247] on div "2130950 SO2451021 1ZH4B7800319974097 1 Assigned AMAZOWA-DS [DOMAIN_NAME] Dropsh…" at bounding box center [311, 167] width 450 height 237
click at [477, 10] on div "Mode" at bounding box center [474, 8] width 25 height 17
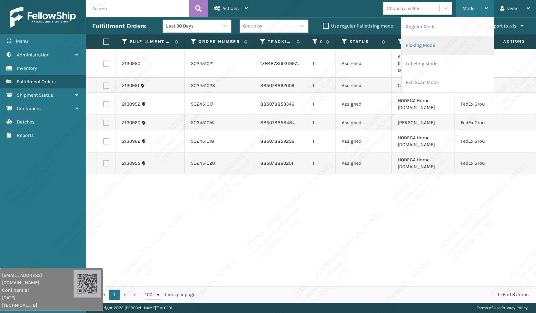
click at [445, 44] on li "Picking Mode" at bounding box center [448, 45] width 92 height 19
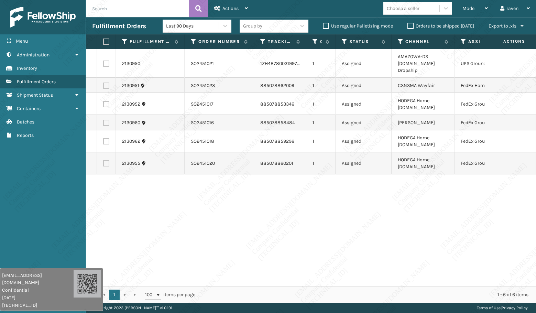
click at [429, 177] on div "2130950 SO2451021 1ZH4B7800319974097 1 Assigned AMAZOWA-DS [DOMAIN_NAME] Dropsh…" at bounding box center [311, 167] width 450 height 237
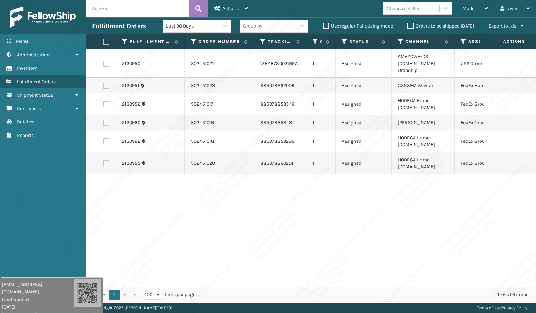
drag, startPoint x: 47, startPoint y: 276, endPoint x: 16, endPoint y: 288, distance: 33.6
click at [16, 288] on div "[EMAIL_ADDRESS][DOMAIN_NAME] Confidential [DATE] [TECHNICAL_ID]" at bounding box center [38, 299] width 72 height 37
click at [20, 258] on div "Menu Shipment Status Administration Shipment Status Inventory Shipment Status F…" at bounding box center [43, 156] width 86 height 313
click at [20, 245] on div "Menu Shipment Status Administration Shipment Status Inventory Shipment Status F…" at bounding box center [43, 156] width 86 height 313
click at [48, 222] on div "Menu Shipment Status Administration Shipment Status Inventory Shipment Status F…" at bounding box center [43, 156] width 86 height 313
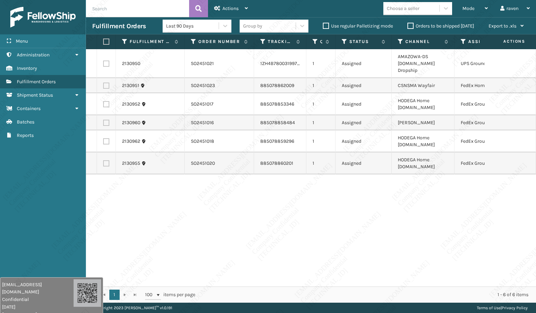
click at [171, 210] on div "2130950 SO2451021 1ZH4B7800319974097 1 Assigned AMAZOWA-DS [DOMAIN_NAME] Dropsh…" at bounding box center [311, 167] width 450 height 237
click at [367, 280] on div "2130950 SO2451021 1ZH4B7800319974097 1 Assigned AMAZOWA-DS [DOMAIN_NAME] Dropsh…" at bounding box center [311, 167] width 450 height 237
click at [462, 235] on div "2130950 SO2451021 1ZH4B7800319974097 1 Assigned AMAZOWA-DS [DOMAIN_NAME] Dropsh…" at bounding box center [311, 167] width 450 height 237
drag, startPoint x: 260, startPoint y: 227, endPoint x: 240, endPoint y: 229, distance: 19.7
click at [259, 227] on div "2130950 SO2451021 1ZH4B7800319974097 1 Assigned AMAZOWA-DS [DOMAIN_NAME] Dropsh…" at bounding box center [311, 167] width 450 height 237
